Goal: Task Accomplishment & Management: Manage account settings

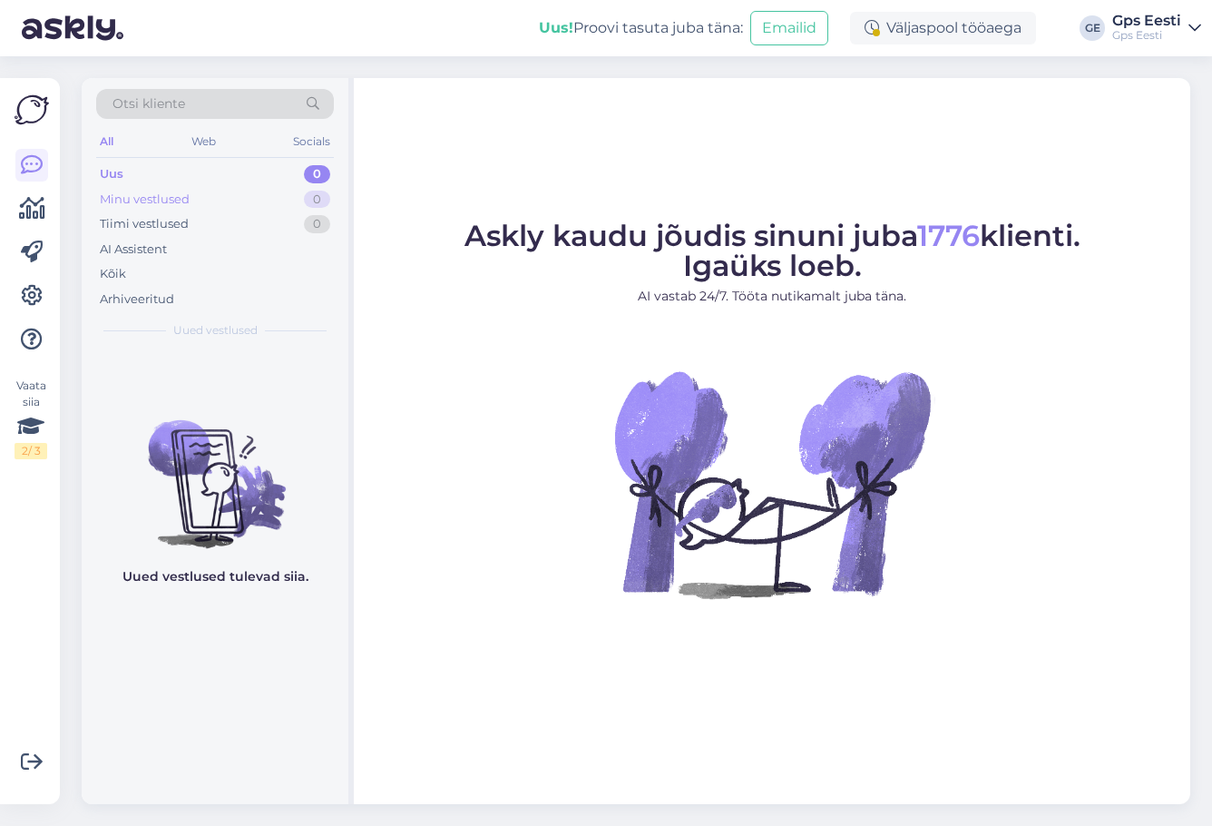
click at [140, 203] on div "Minu vestlused" at bounding box center [145, 200] width 90 height 18
click at [123, 180] on div "Uus 0" at bounding box center [215, 174] width 238 height 25
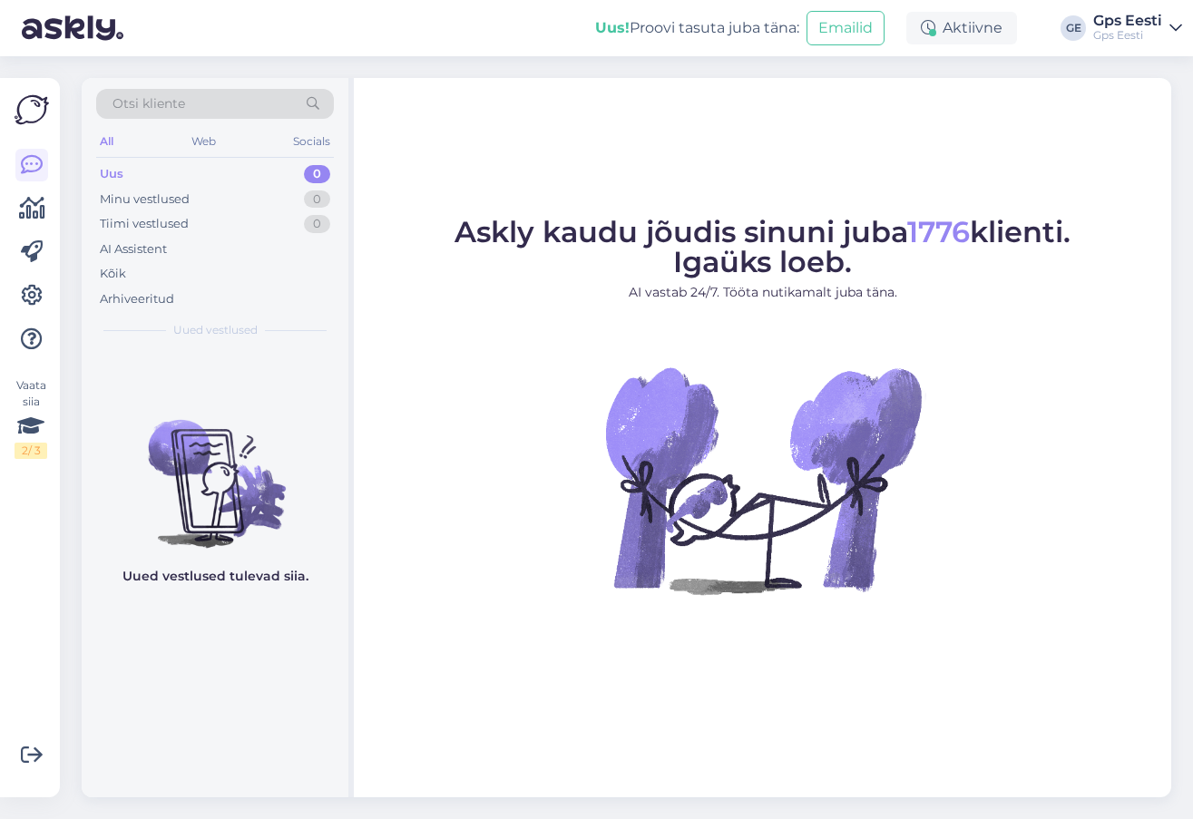
click at [516, 366] on figure "Askly kaudu jõudis sinuni juba 1776 klienti. Igaüks loeb. AI vastab 24/7. Tööta…" at bounding box center [762, 431] width 785 height 426
click at [484, 410] on figure "Askly kaudu jõudis sinuni juba 1776 klienti. Igaüks loeb. AI vastab 24/7. Tööta…" at bounding box center [762, 431] width 785 height 426
click at [968, 24] on div "Aktiivne" at bounding box center [962, 28] width 111 height 33
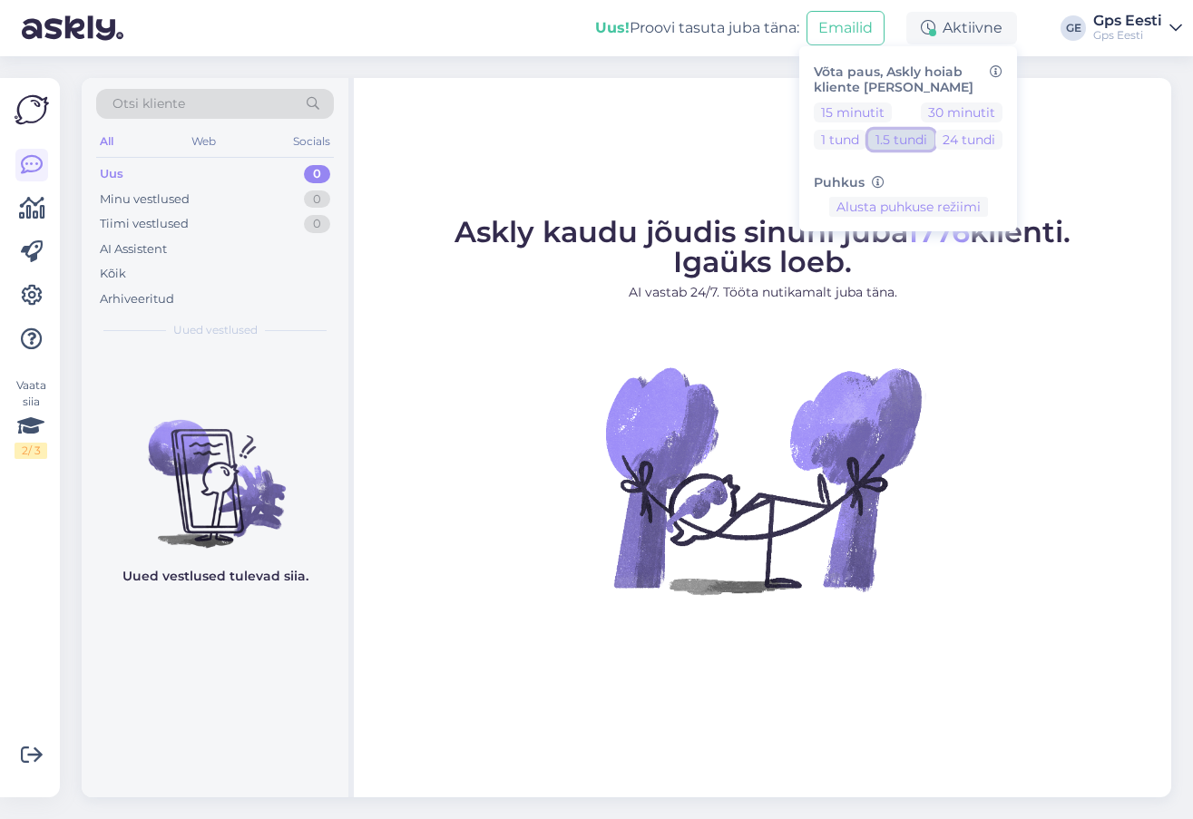
click at [904, 136] on button "1.5 tundi" at bounding box center [901, 140] width 66 height 20
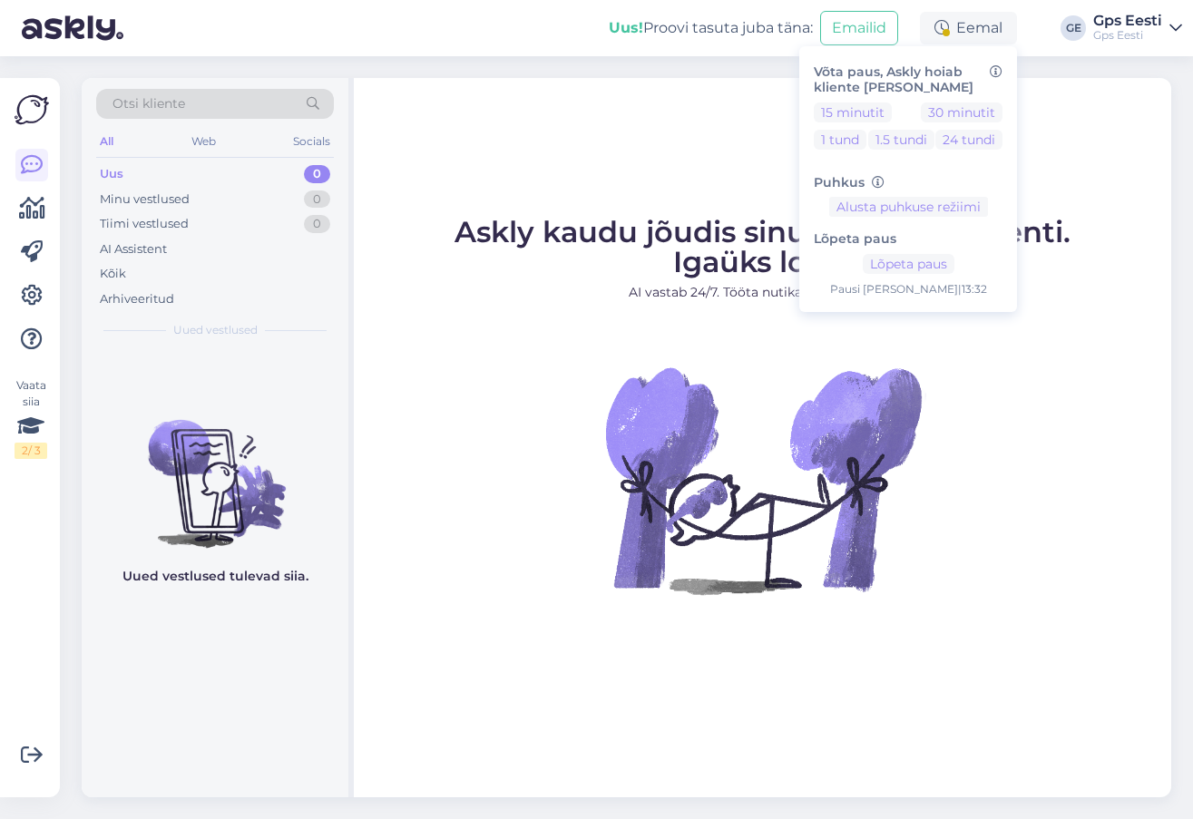
drag, startPoint x: 592, startPoint y: 169, endPoint x: 849, endPoint y: 1, distance: 307.6
click at [592, 168] on div "Askly kaudu jõudis sinuni juba 1776 klienti. Igaüks loeb. AI vastab 24/7. Tööta…" at bounding box center [763, 438] width 818 height 720
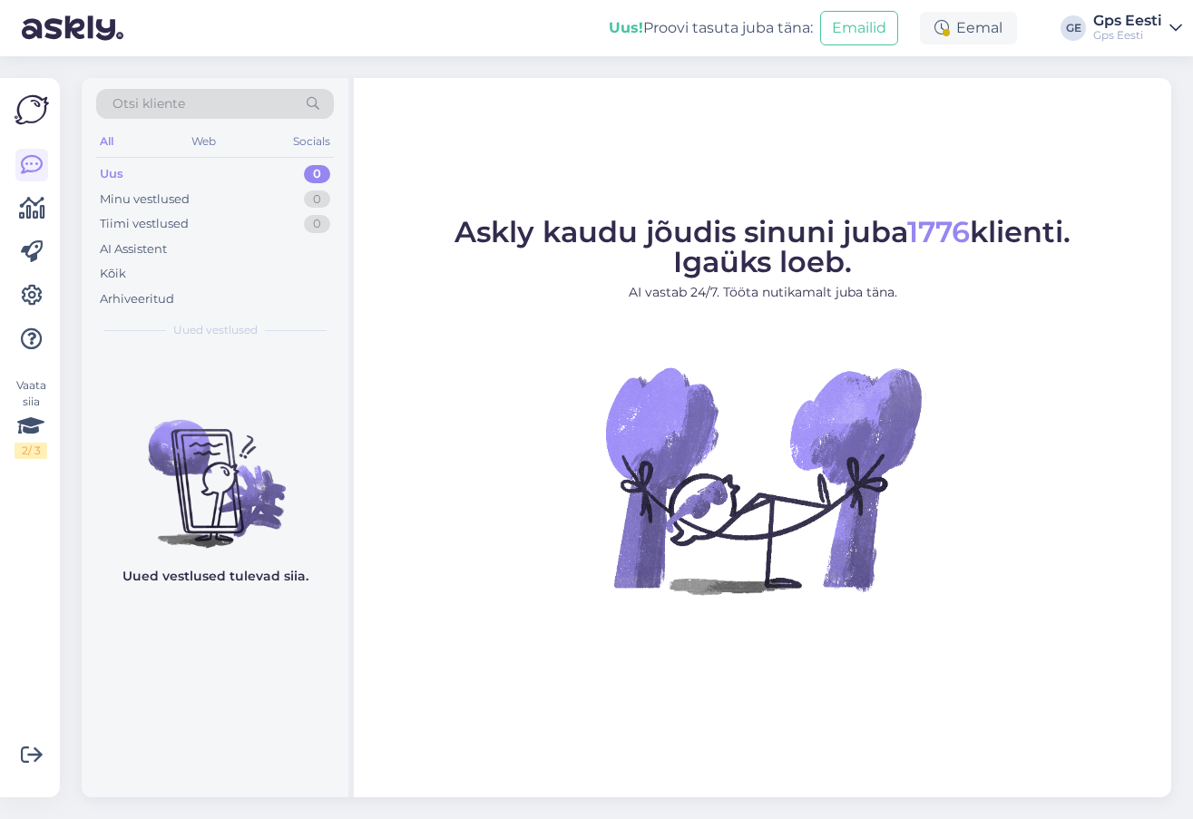
click at [569, 412] on figure "Askly kaudu jõudis sinuni juba 1776 klienti. Igaüks loeb. AI vastab 24/7. Tööta…" at bounding box center [762, 431] width 785 height 426
click at [475, 325] on figure "Askly kaudu jõudis sinuni juba 1776 klienti. Igaüks loeb. AI vastab 24/7. Tööta…" at bounding box center [762, 431] width 785 height 426
